Goal: Navigation & Orientation: Understand site structure

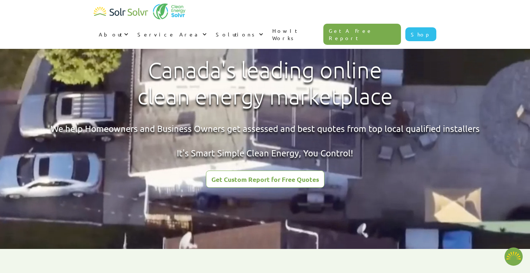
type textarea "x"
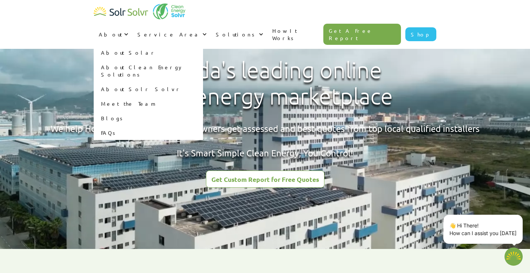
click at [203, 45] on link "About Solar" at bounding box center [148, 52] width 109 height 15
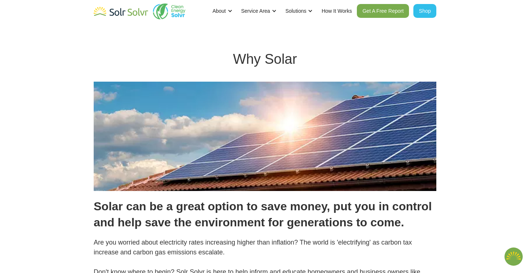
type textarea "x"
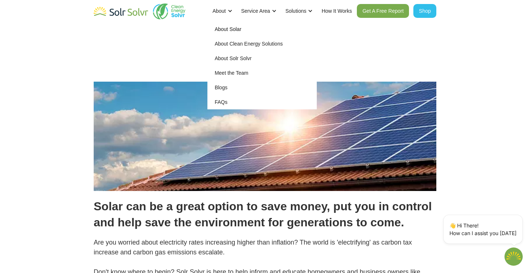
click at [218, 31] on link "About Solar" at bounding box center [261, 29] width 109 height 15
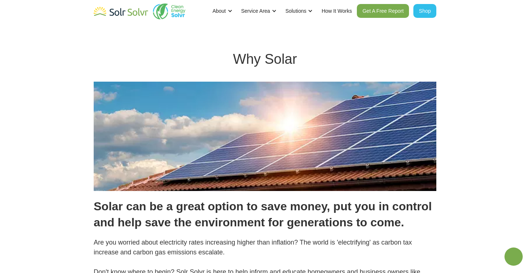
type textarea "x"
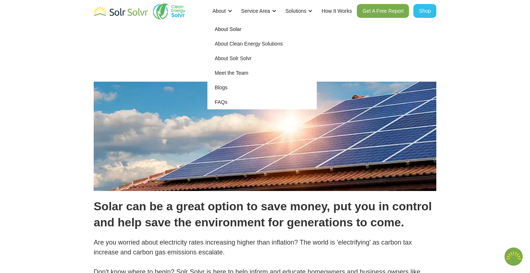
click at [224, 69] on link "Meet the Team" at bounding box center [261, 73] width 109 height 15
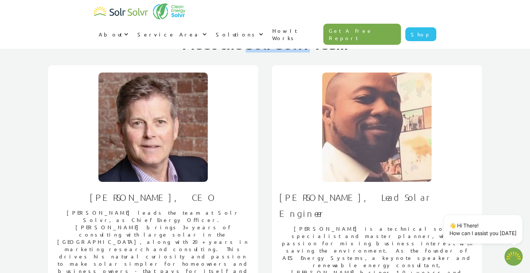
drag, startPoint x: 248, startPoint y: 45, endPoint x: 308, endPoint y: 45, distance: 59.8
click at [308, 45] on strong "Meet the Solr Solvr Team" at bounding box center [265, 44] width 166 height 17
copy strong "Solr Solvr"
type textarea "x"
click at [129, 13] on img "home" at bounding box center [121, 12] width 55 height 15
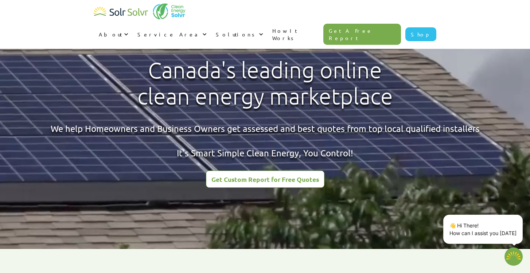
type textarea "x"
